Goal: Task Accomplishment & Management: Use online tool/utility

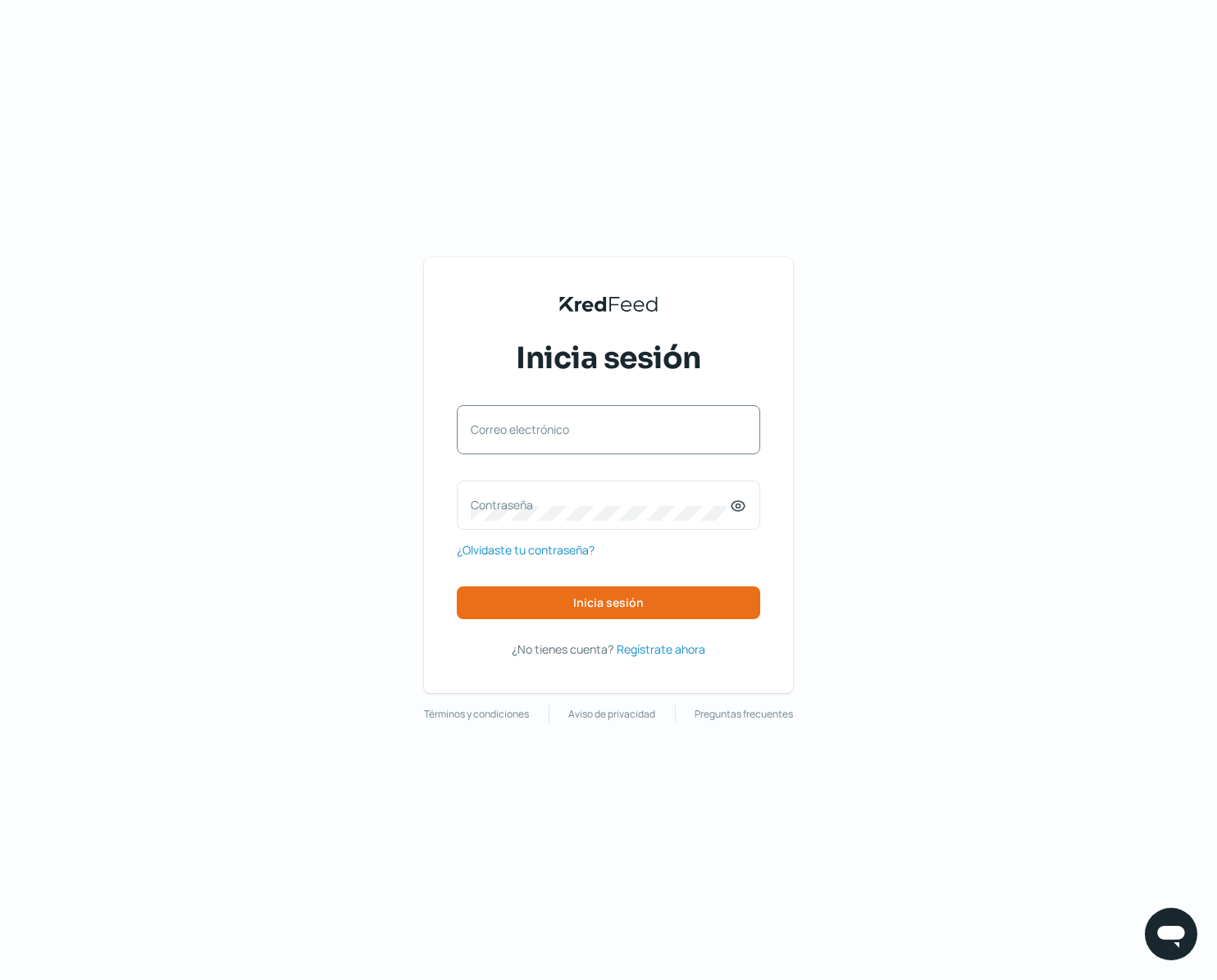
click at [614, 447] on div "Correo electrónico" at bounding box center [608, 429] width 304 height 49
type input "[PERSON_NAME][EMAIL_ADDRESS][DOMAIN_NAME]"
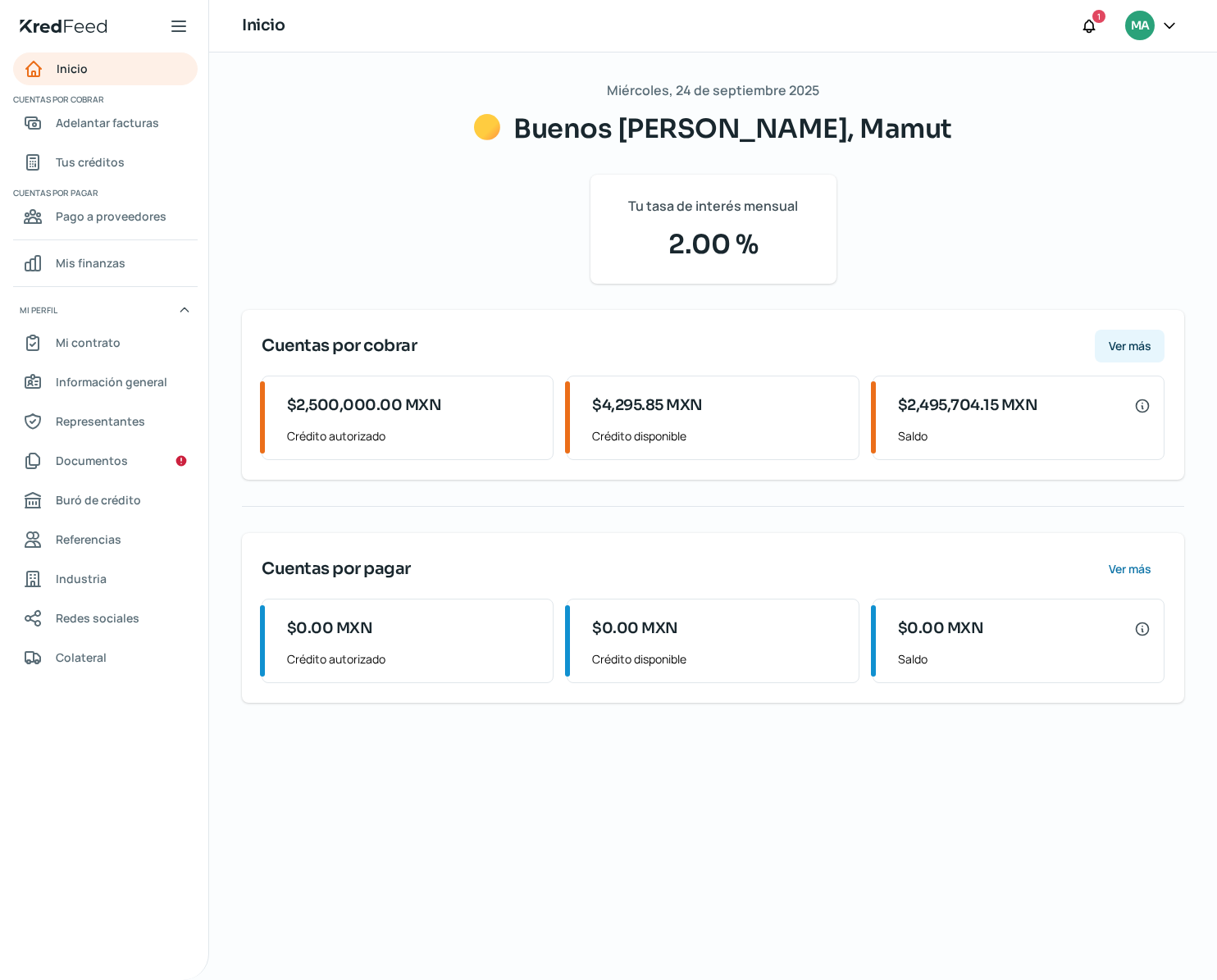
click at [1136, 351] on span "Ver más" at bounding box center [1130, 346] width 43 height 11
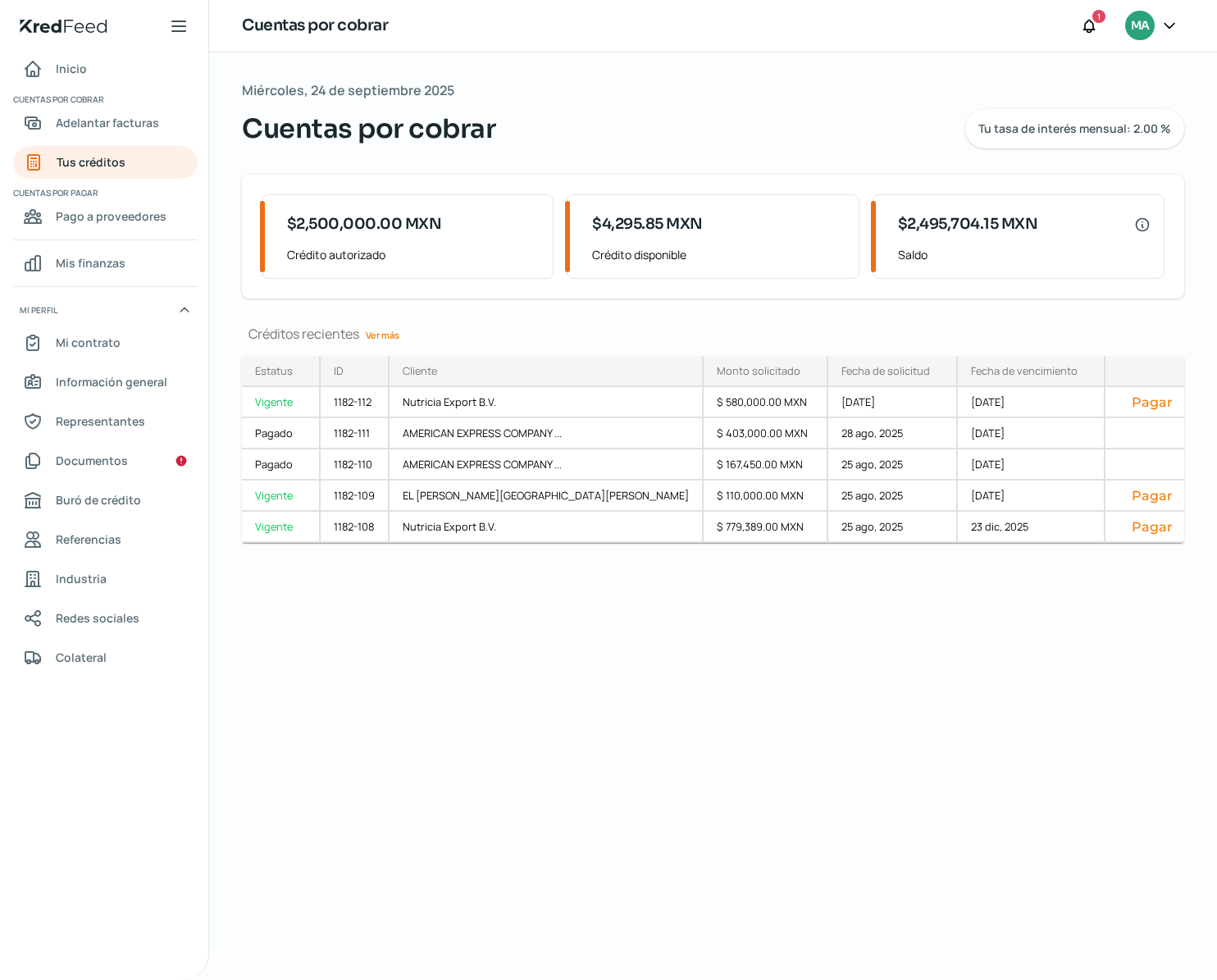
click at [389, 340] on link "Ver más" at bounding box center [383, 335] width 47 height 25
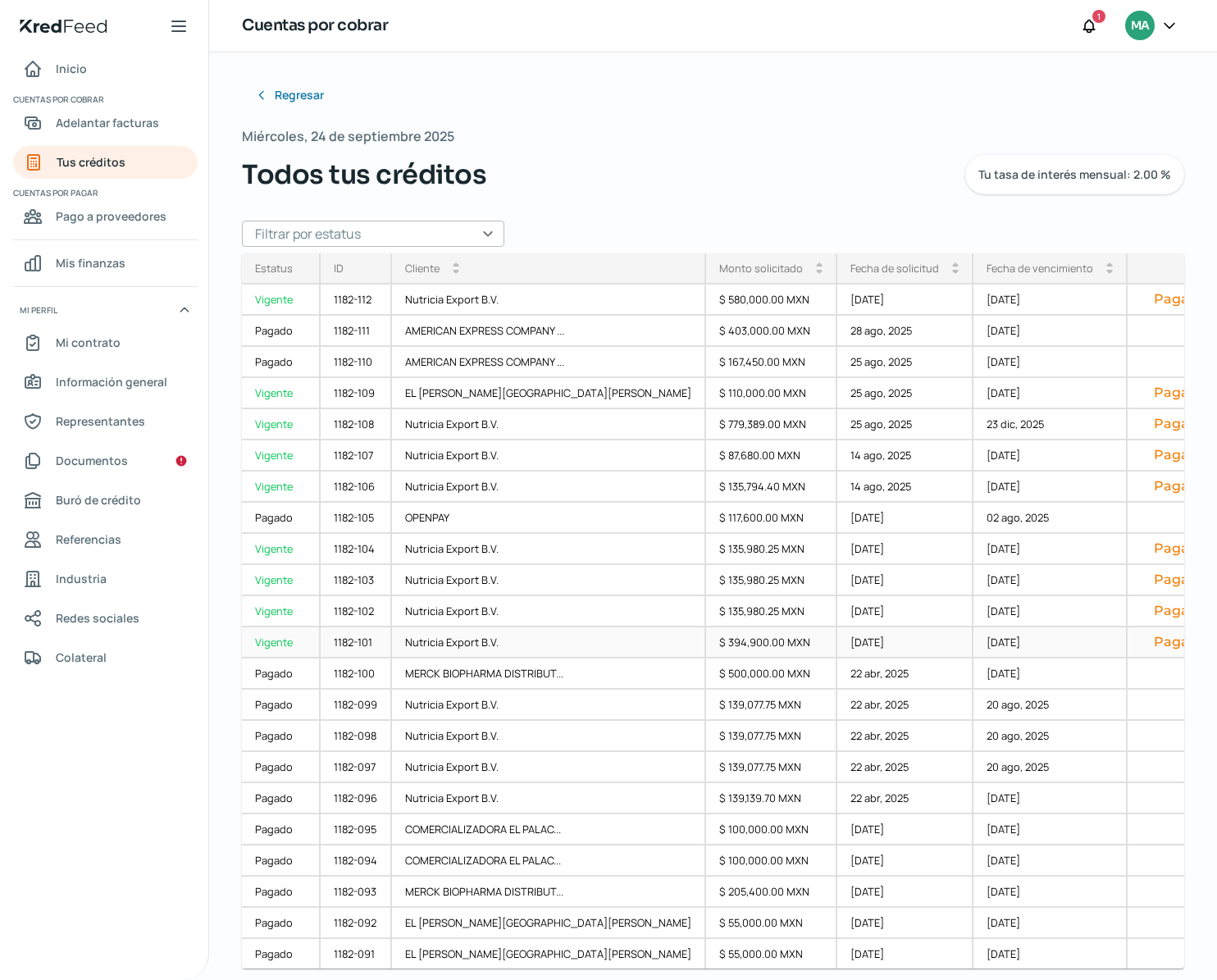
click at [1141, 644] on button "Pagar" at bounding box center [1174, 641] width 67 height 16
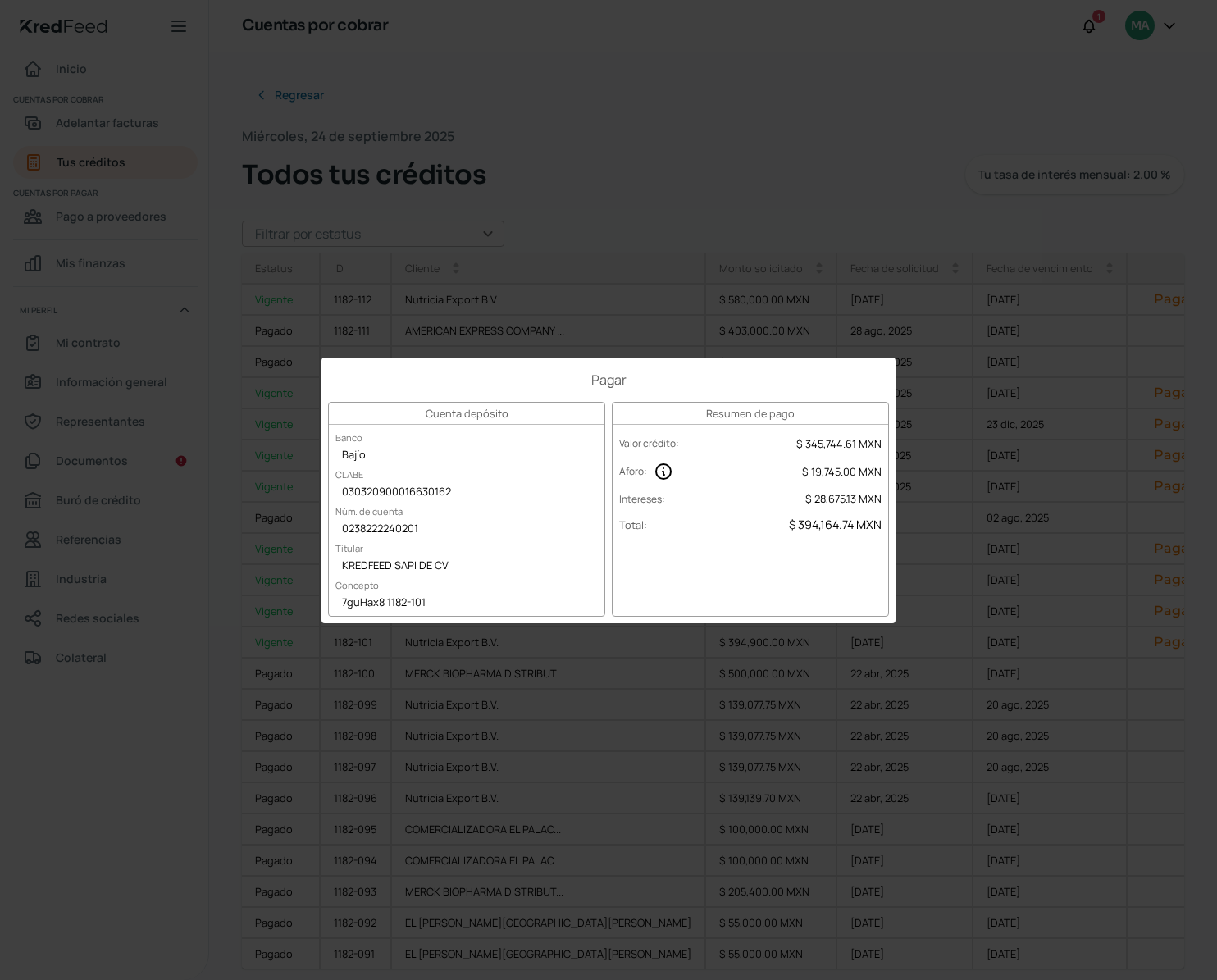
click at [707, 252] on div "Pagar Cuenta depósito Banco Bajío [PERSON_NAME] 030320900016630162 Núm. de cuen…" at bounding box center [608, 490] width 1217 height 980
